Goal: Task Accomplishment & Management: Manage account settings

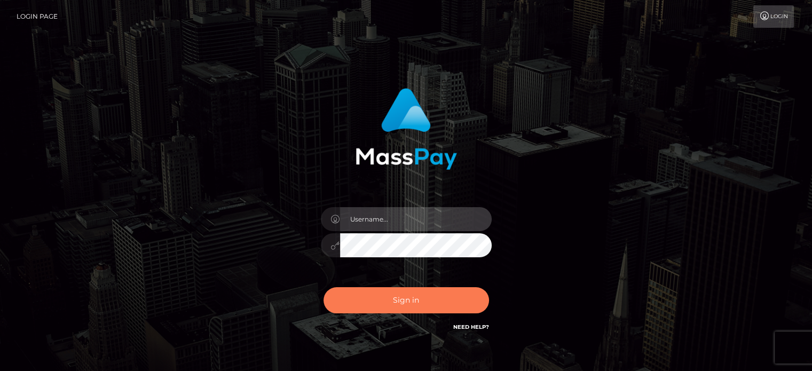
type input "josh.ace"
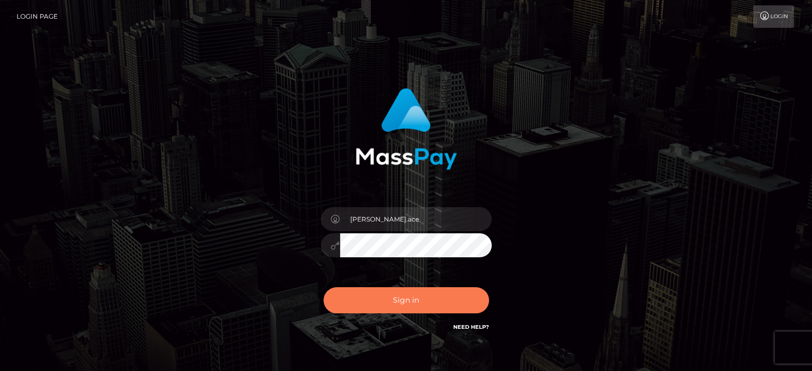
click at [388, 296] on button "Sign in" at bounding box center [405, 300] width 165 height 26
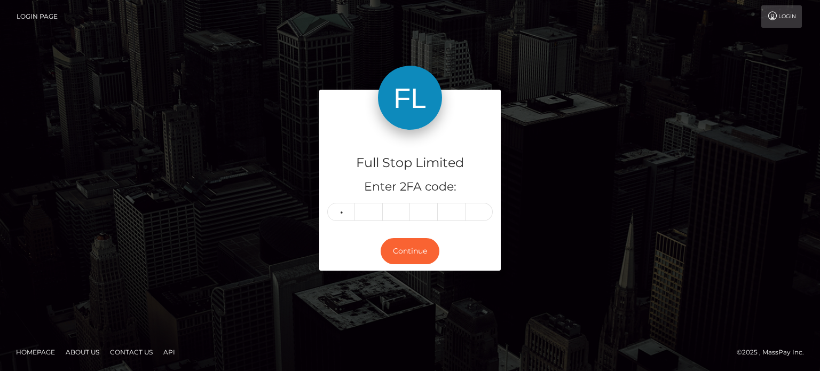
type input "3"
type input "0"
type input "8"
type input "3"
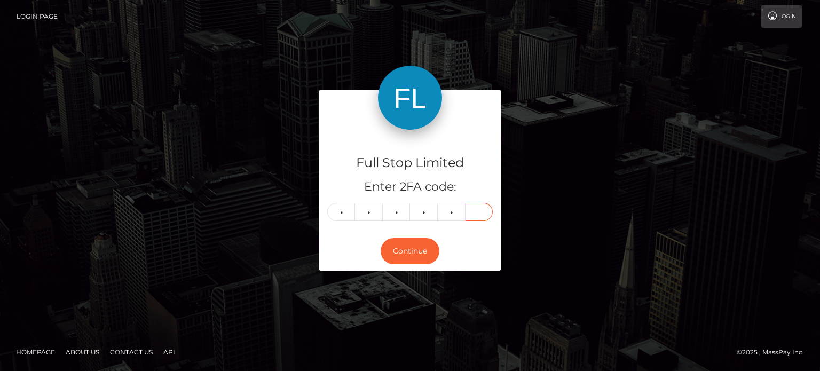
type input "5"
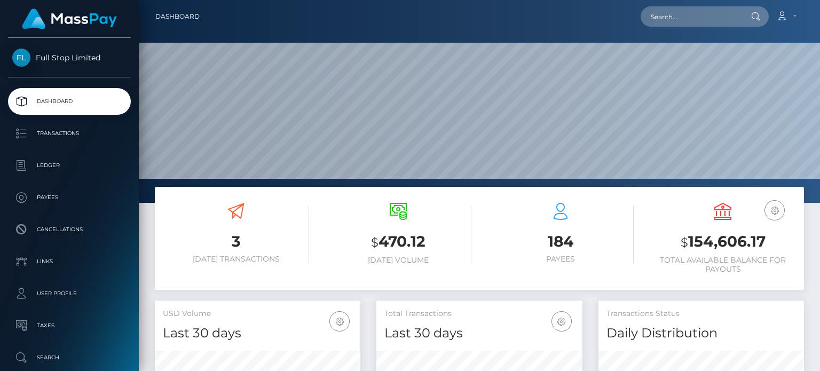
scroll to position [189, 205]
click at [743, 245] on h3 "$ 154,606.17" at bounding box center [722, 242] width 146 height 22
copy h3 "154,606.17"
